Goal: Task Accomplishment & Management: Use online tool/utility

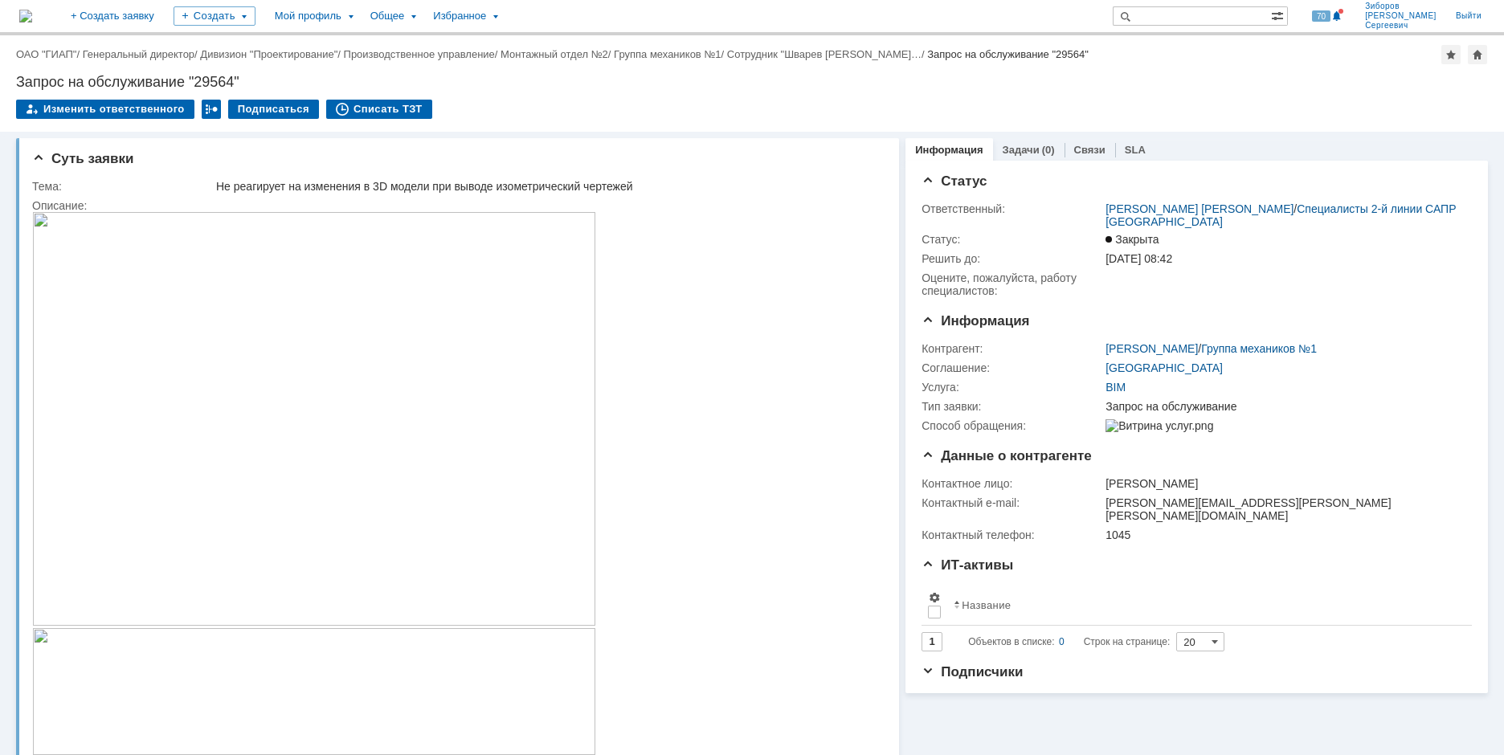
click at [32, 14] on img at bounding box center [25, 16] width 13 height 13
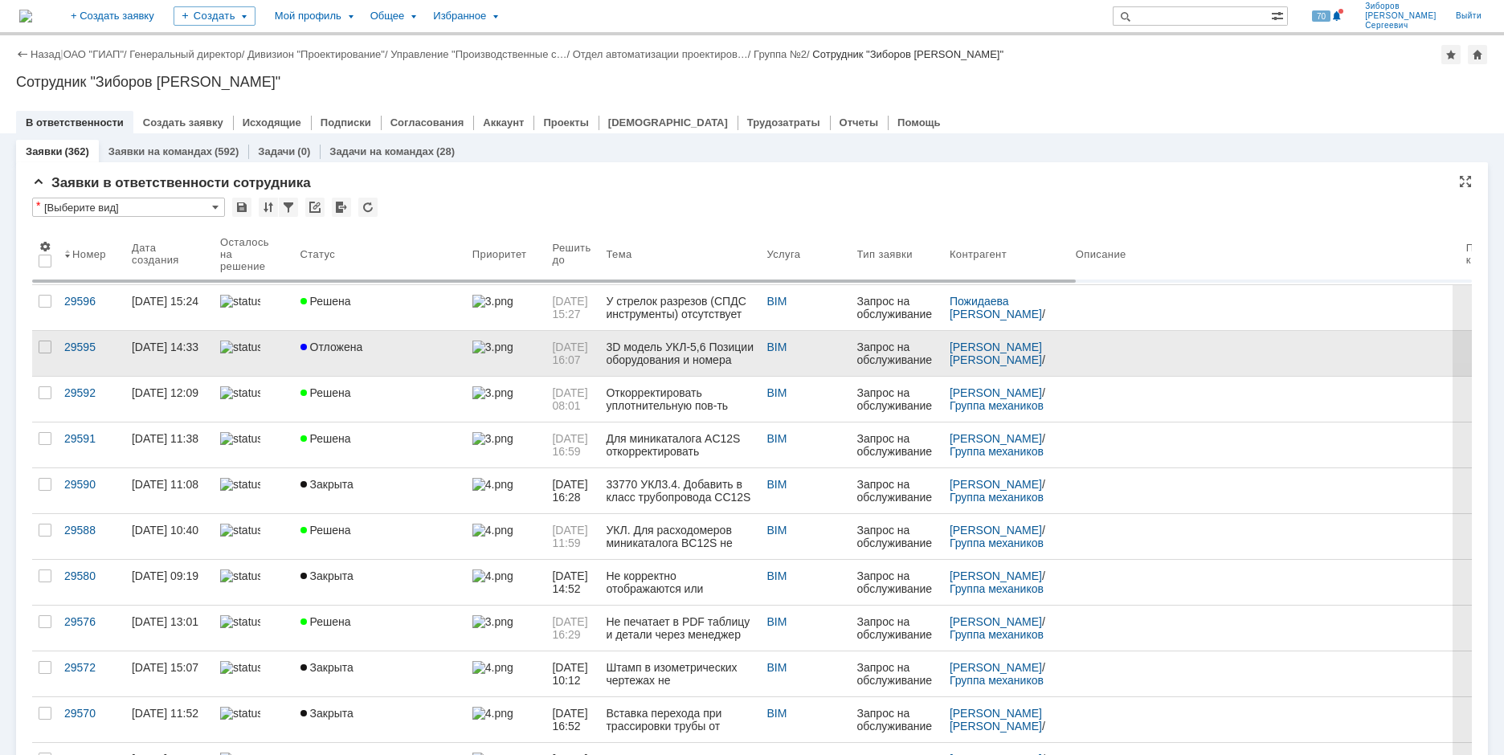
click at [357, 357] on link "Отложена" at bounding box center [380, 353] width 172 height 45
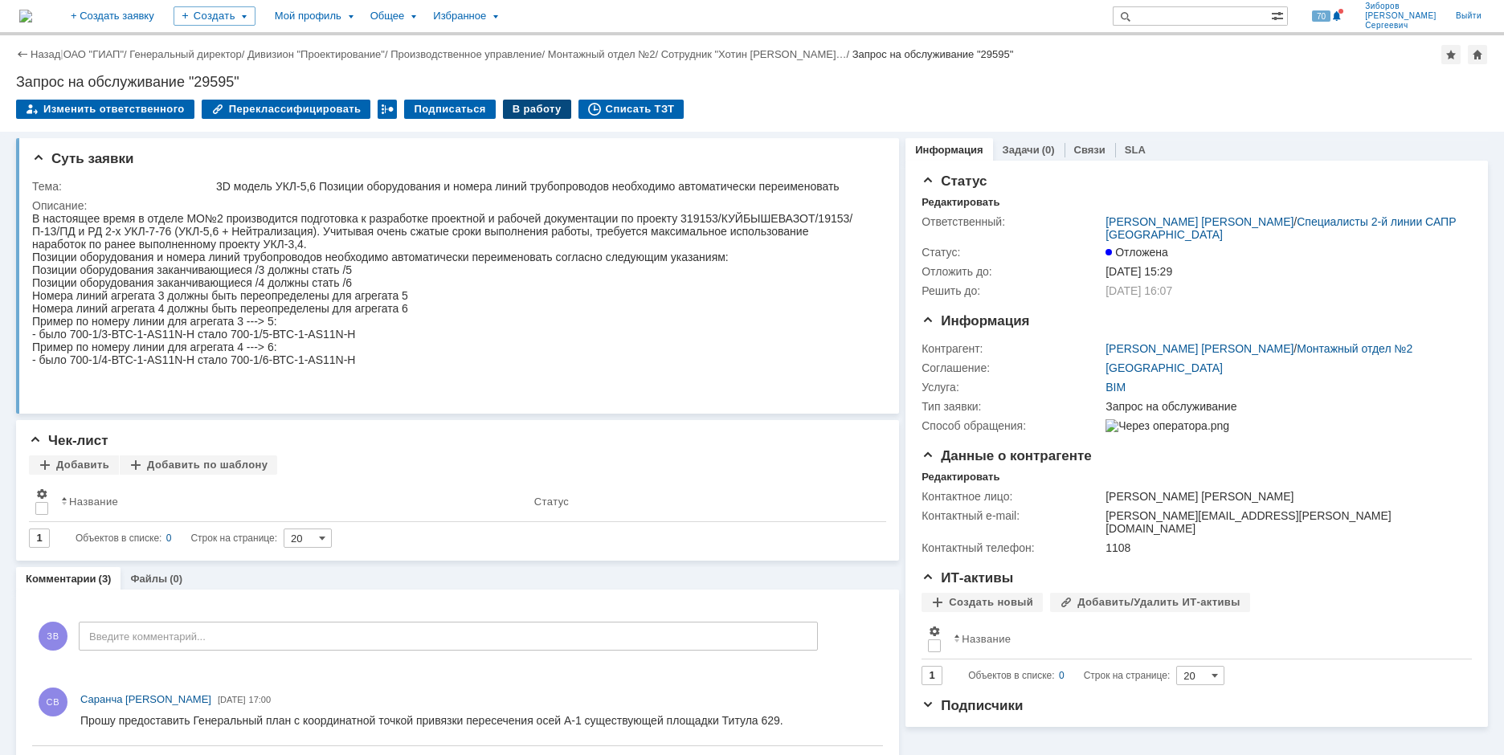
click at [526, 112] on div "В работу" at bounding box center [537, 109] width 68 height 19
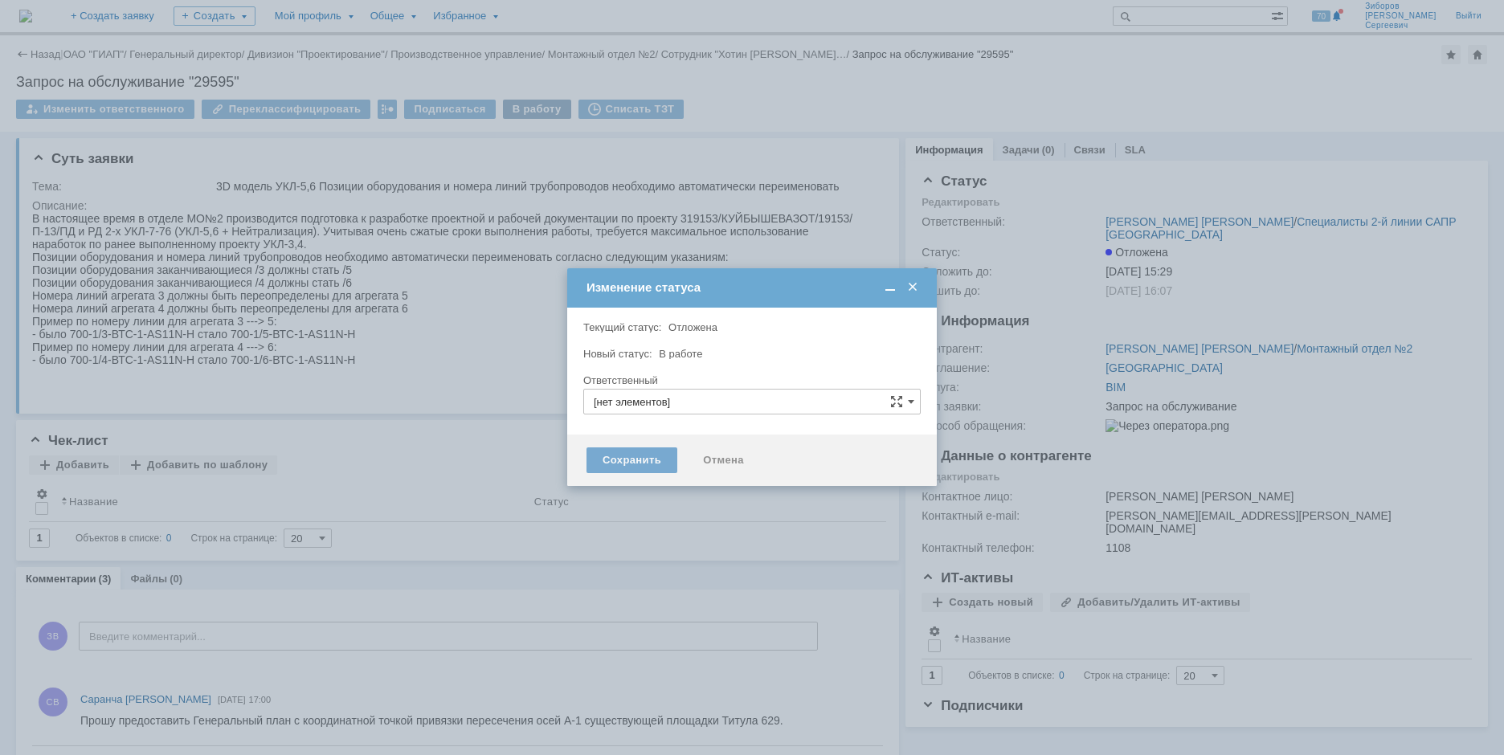
type input "[PERSON_NAME] [PERSON_NAME]"
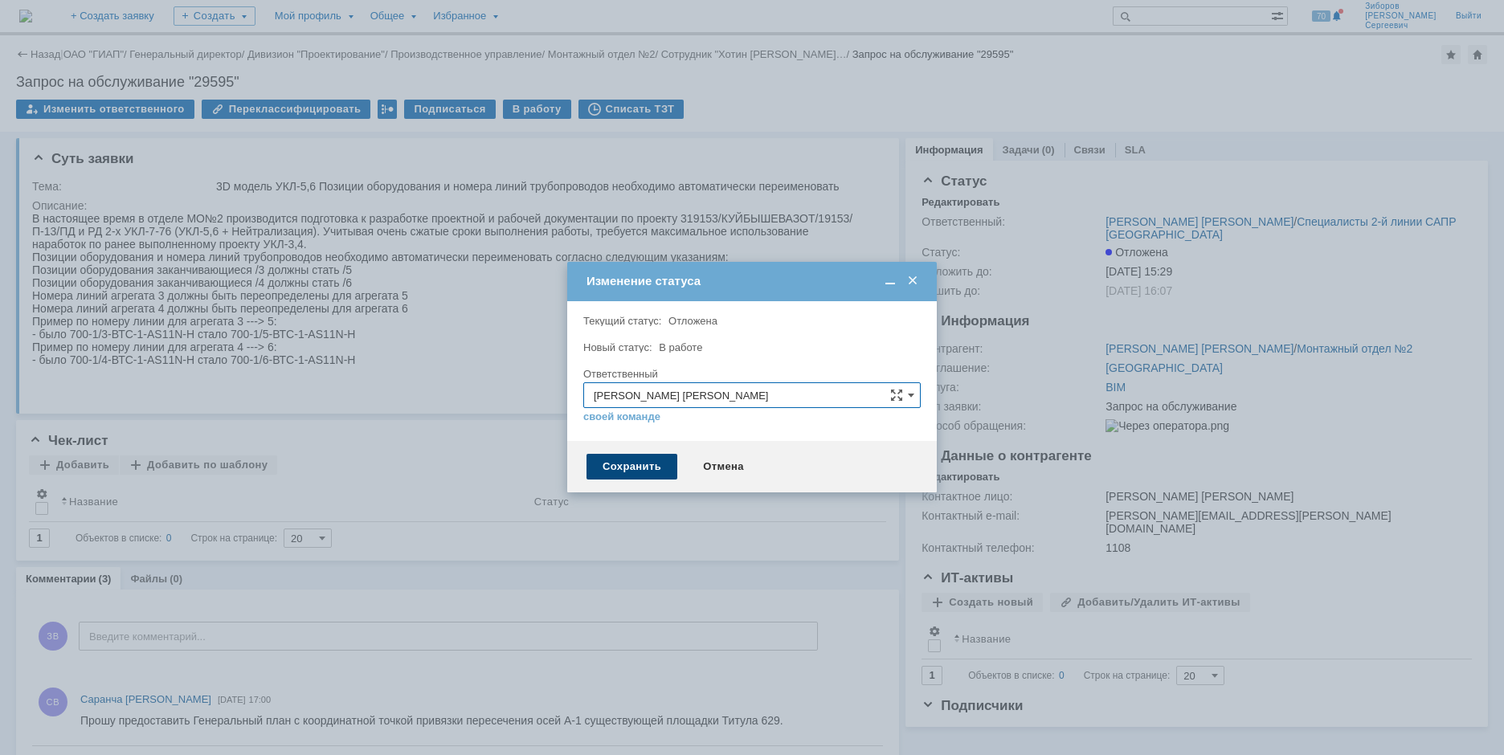
click at [629, 472] on div "Сохранить" at bounding box center [631, 467] width 91 height 26
